Goal: Task Accomplishment & Management: Manage account settings

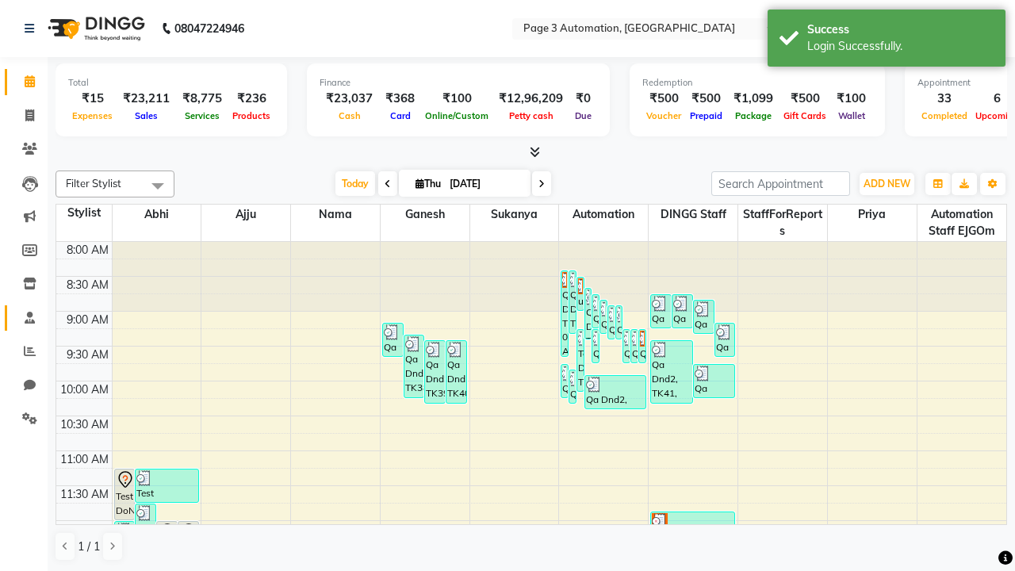
click at [24, 317] on span at bounding box center [30, 318] width 28 height 18
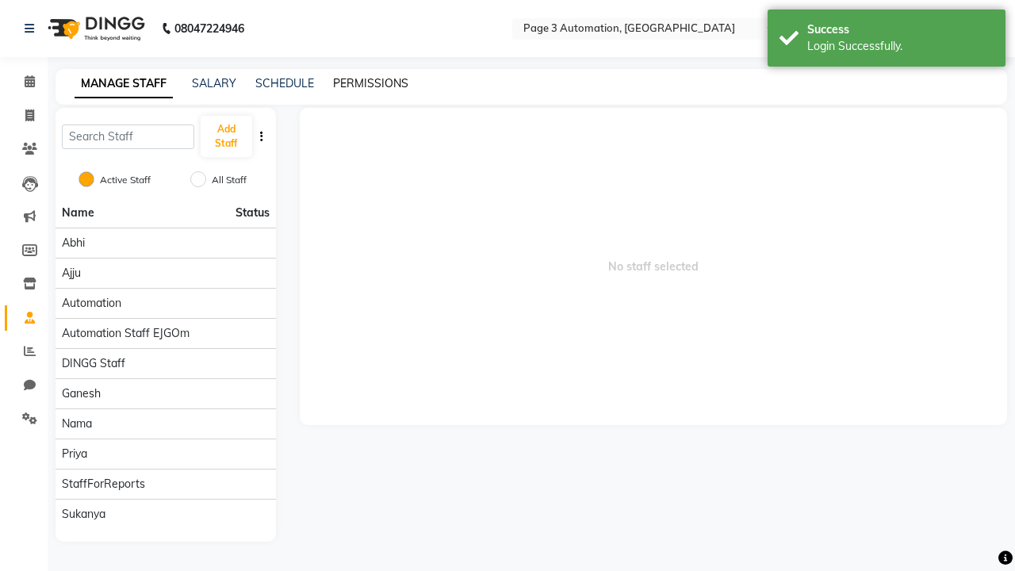
click at [370, 83] on link "PERMISSIONS" at bounding box center [370, 83] width 75 height 14
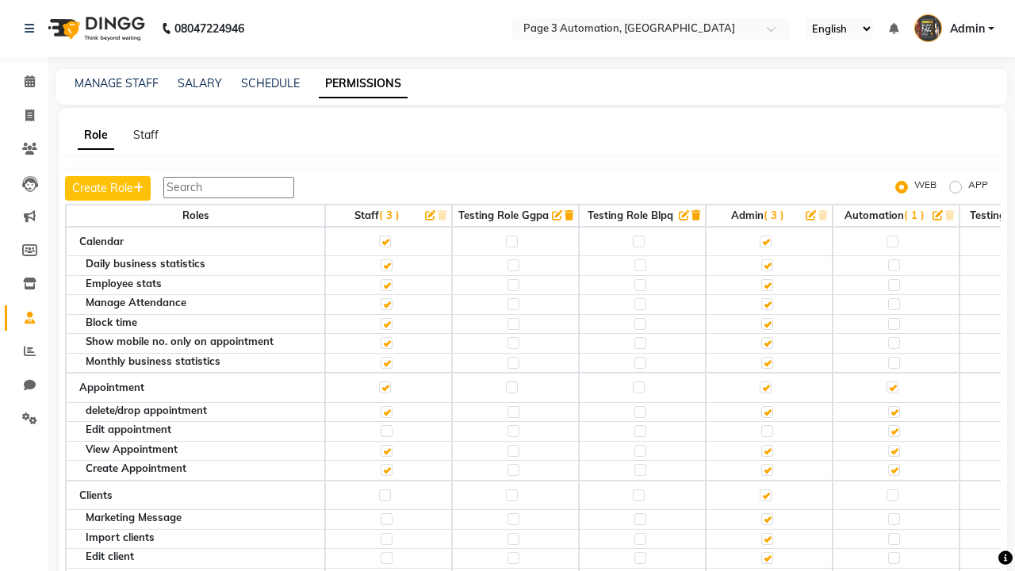
click at [892, 241] on label at bounding box center [893, 242] width 12 height 12
click at [892, 241] on input "checkbox" at bounding box center [892, 241] width 10 height 10
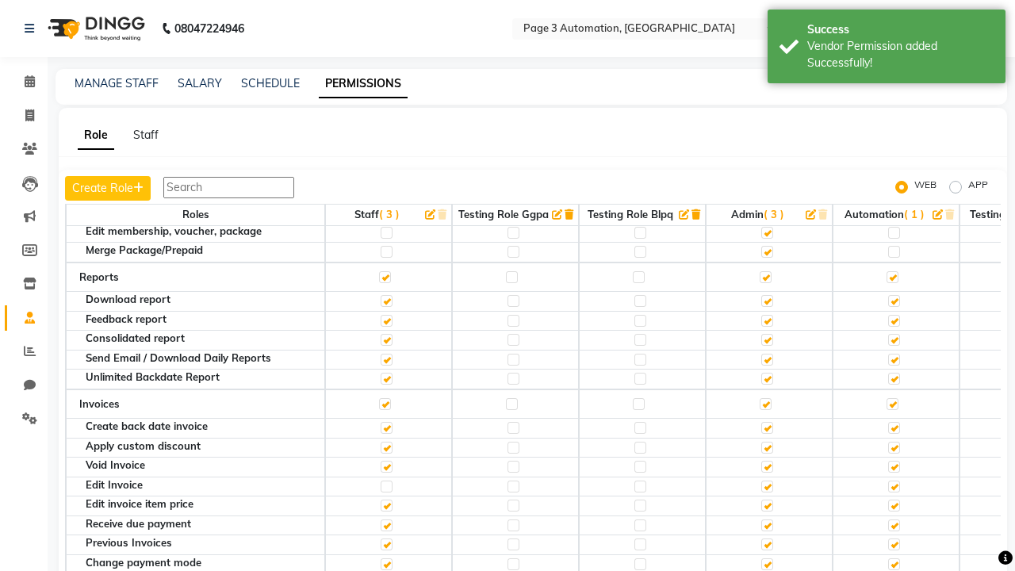
click at [892, 156] on label at bounding box center [893, 150] width 12 height 12
click at [892, 155] on input "checkbox" at bounding box center [892, 150] width 10 height 10
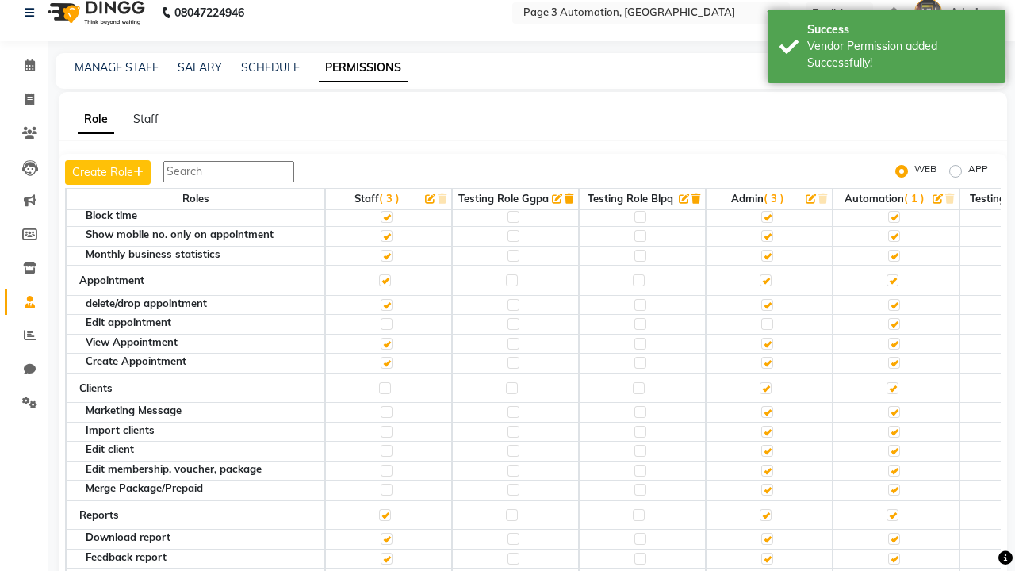
scroll to position [15, 0]
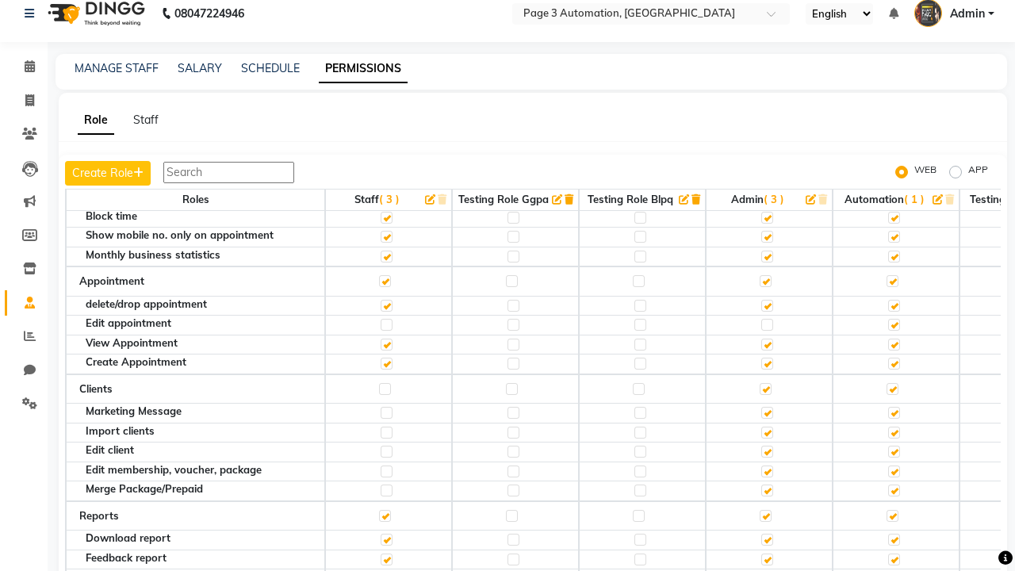
click at [954, 13] on span "Admin" at bounding box center [967, 14] width 35 height 17
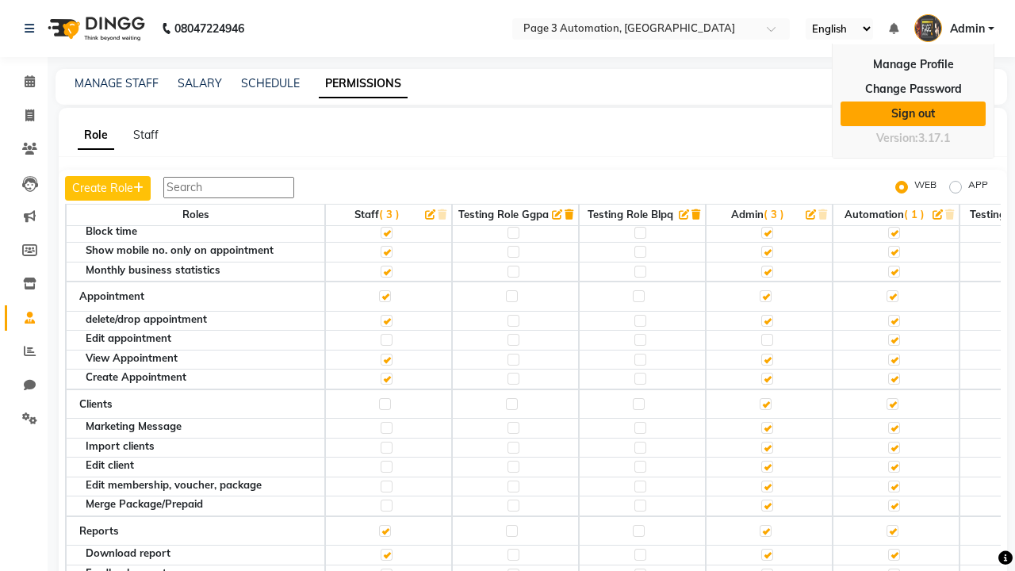
click at [913, 113] on link "Sign out" at bounding box center [913, 114] width 145 height 25
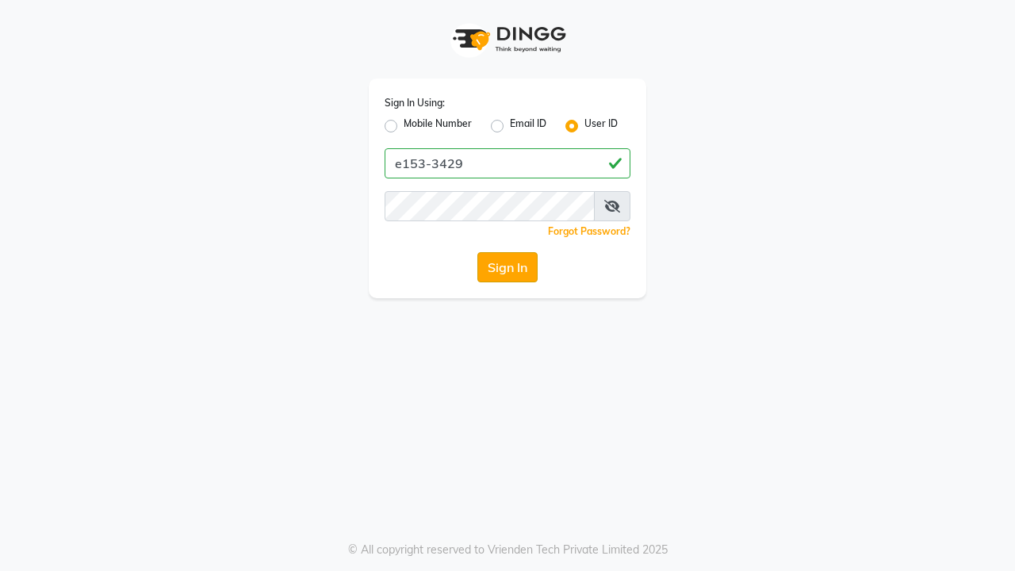
click at [508, 267] on button "Sign In" at bounding box center [507, 267] width 60 height 30
